Goal: Task Accomplishment & Management: Manage account settings

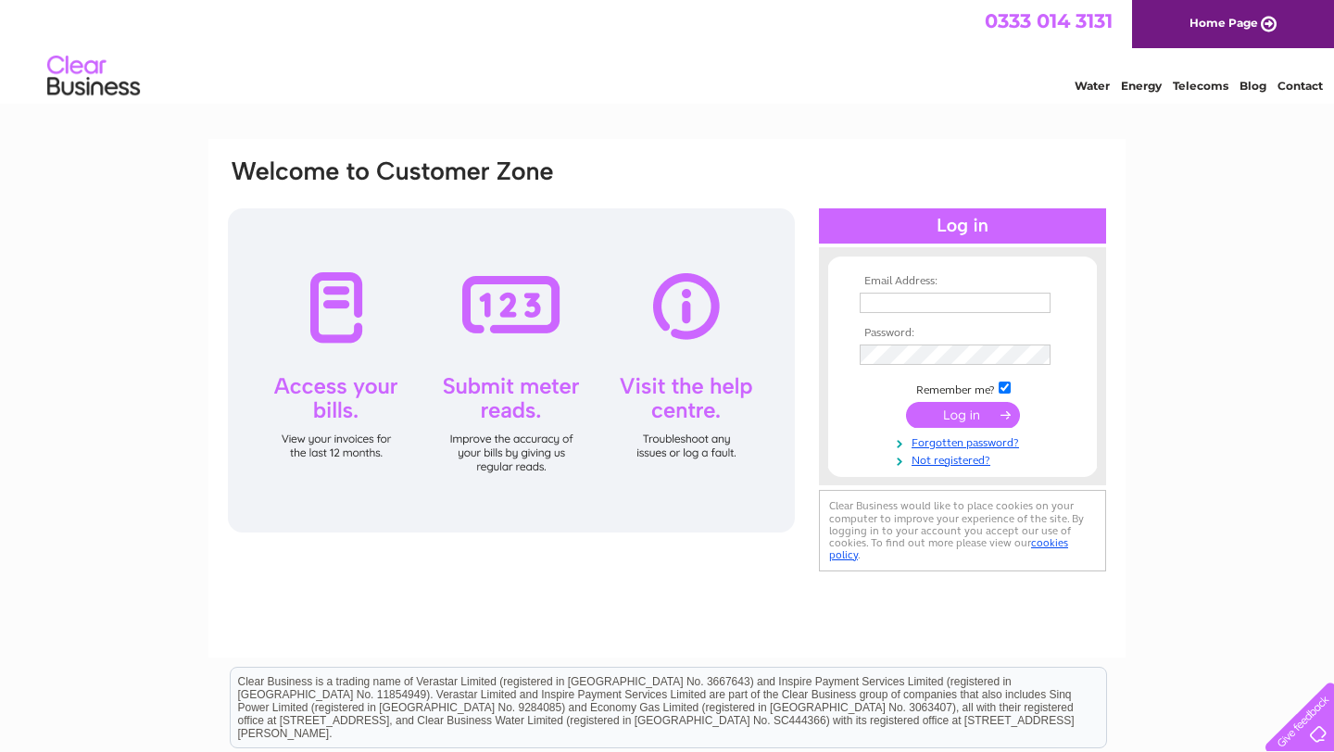
type input "accounts@cocaranti.com"
click at [947, 413] on input "submit" at bounding box center [963, 415] width 114 height 26
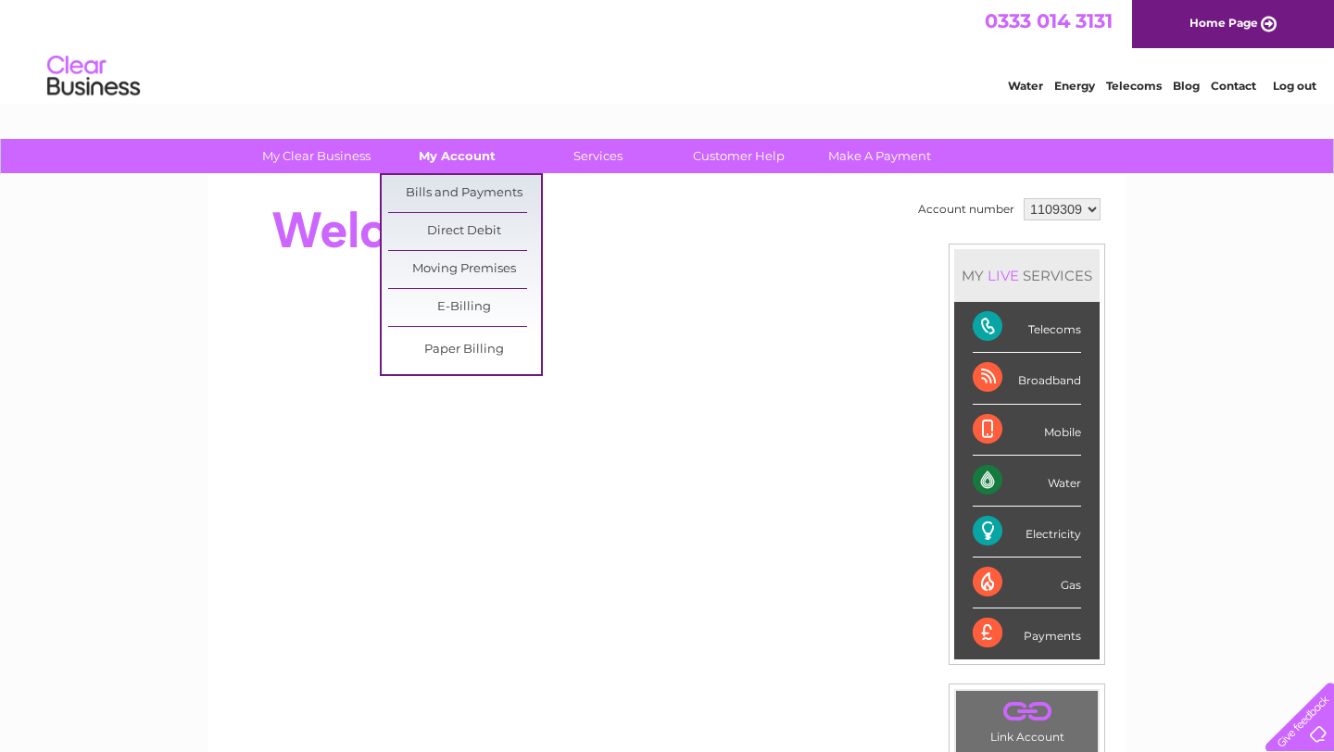
click at [465, 157] on link "My Account" at bounding box center [457, 156] width 153 height 34
click at [465, 192] on link "Bills and Payments" at bounding box center [464, 193] width 153 height 37
click at [468, 184] on link "Bills and Payments" at bounding box center [464, 193] width 153 height 37
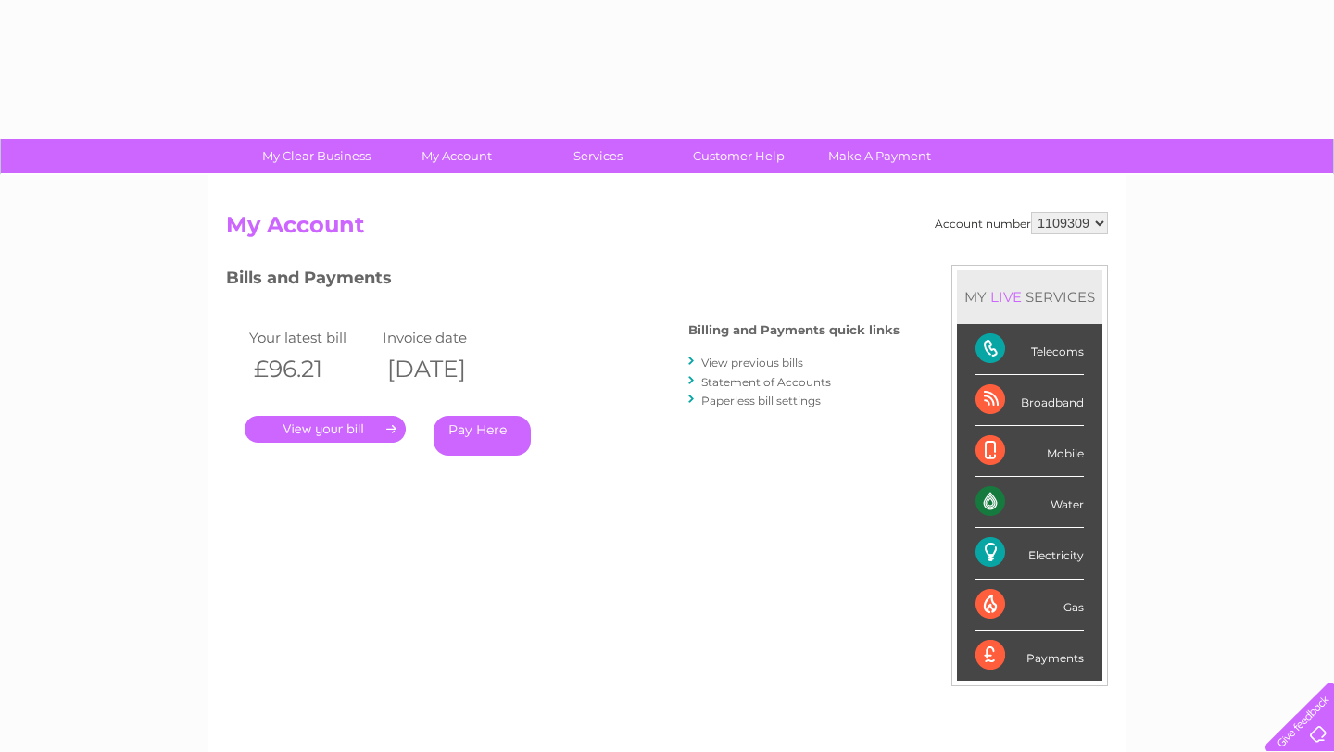
click at [761, 383] on link "Statement of Accounts" at bounding box center [766, 382] width 130 height 14
